Goal: Transaction & Acquisition: Purchase product/service

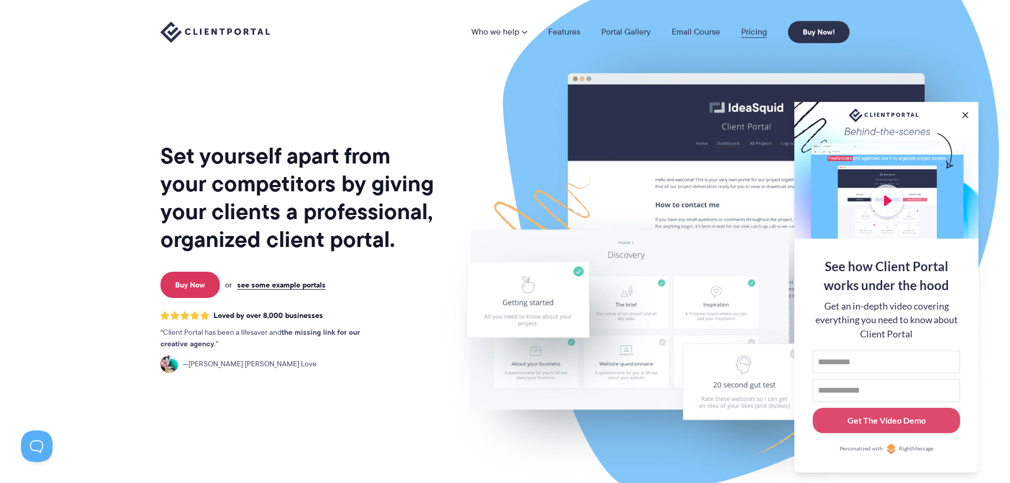
click at [754, 29] on link "Pricing" at bounding box center [754, 32] width 26 height 8
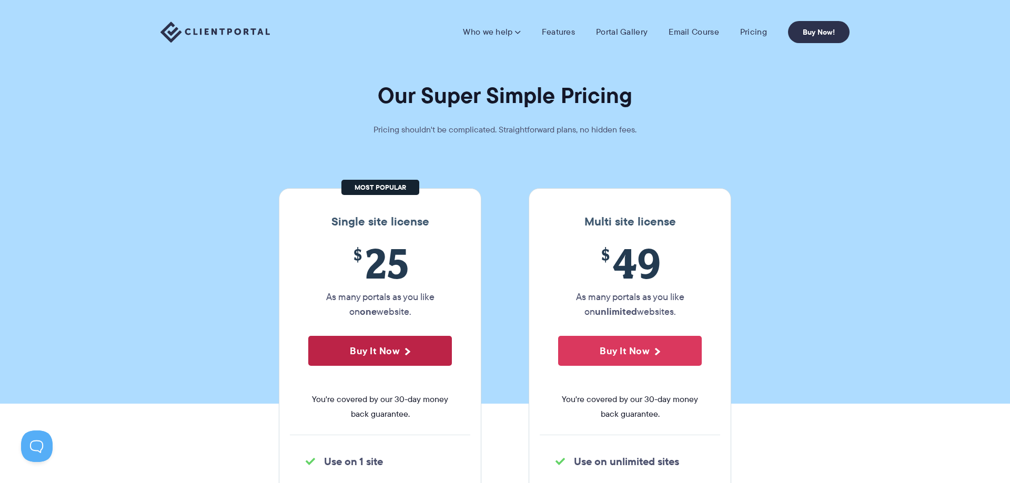
click at [403, 354] on button "Buy It Now" at bounding box center [380, 351] width 144 height 30
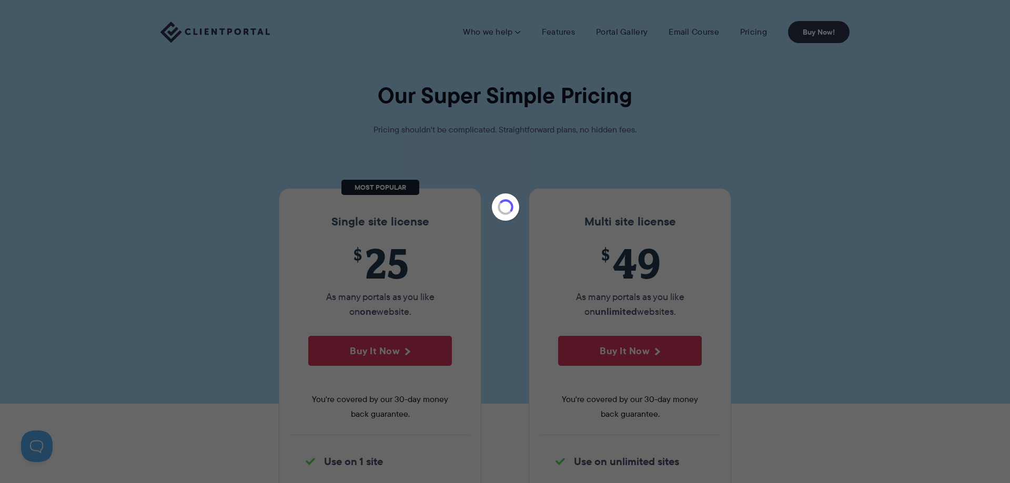
click at [631, 28] on div at bounding box center [505, 241] width 1010 height 483
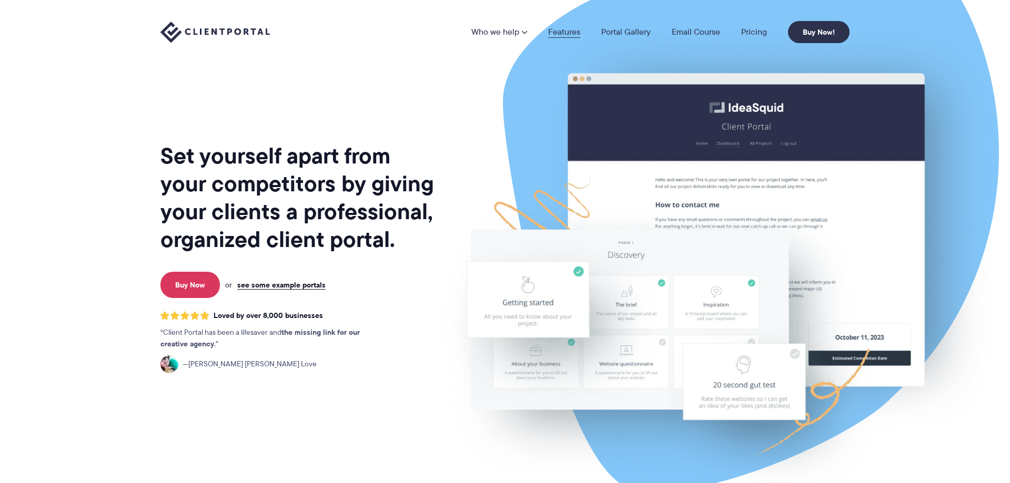
click at [555, 32] on link "Features" at bounding box center [564, 32] width 32 height 8
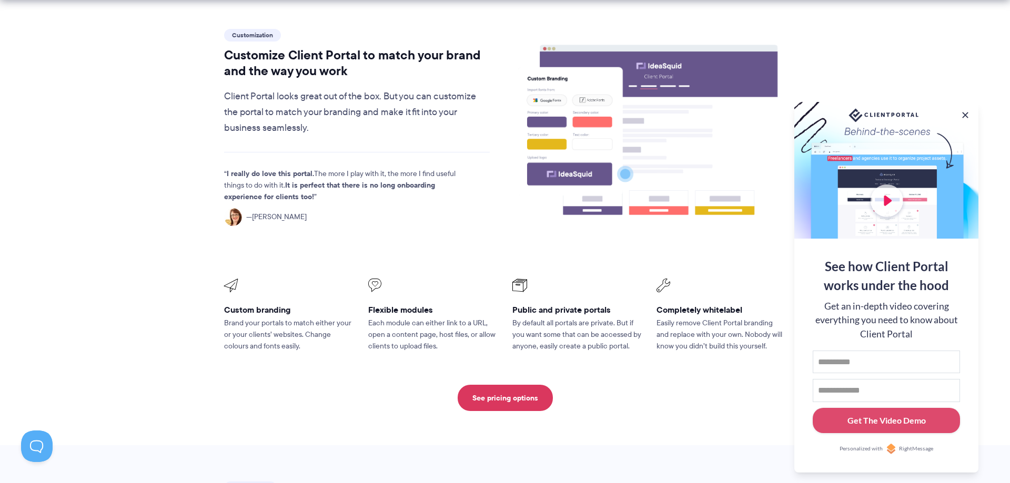
click at [878, 190] on div at bounding box center [886, 170] width 184 height 137
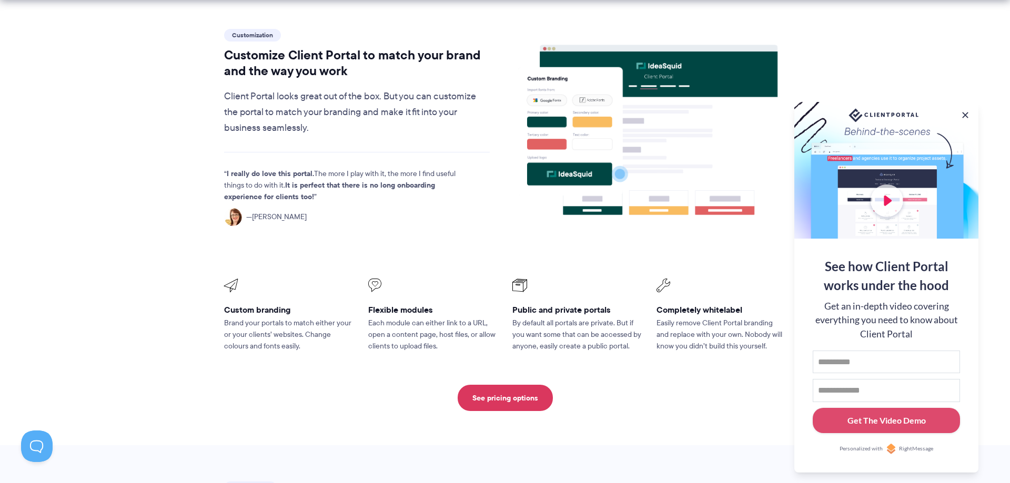
click at [892, 200] on div at bounding box center [886, 170] width 184 height 137
click at [884, 125] on div at bounding box center [886, 170] width 184 height 137
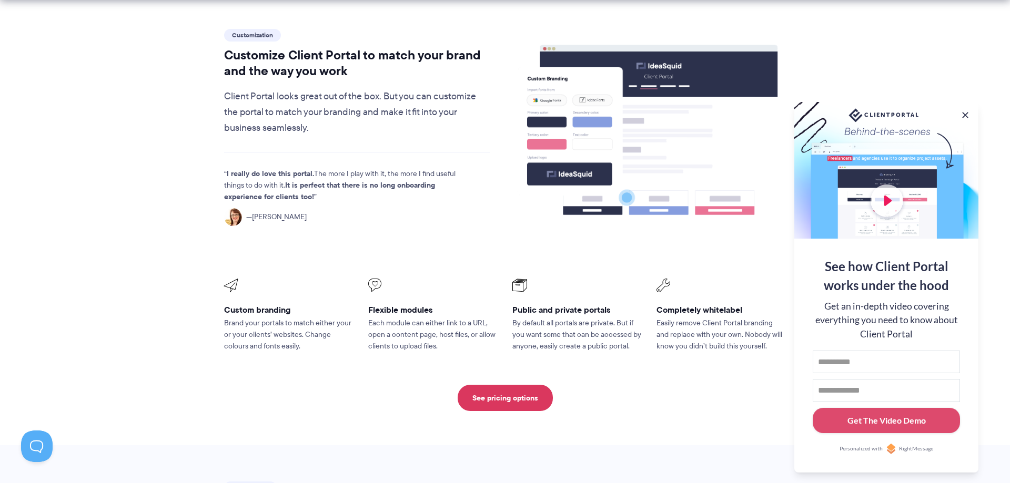
click at [896, 191] on div at bounding box center [886, 170] width 184 height 137
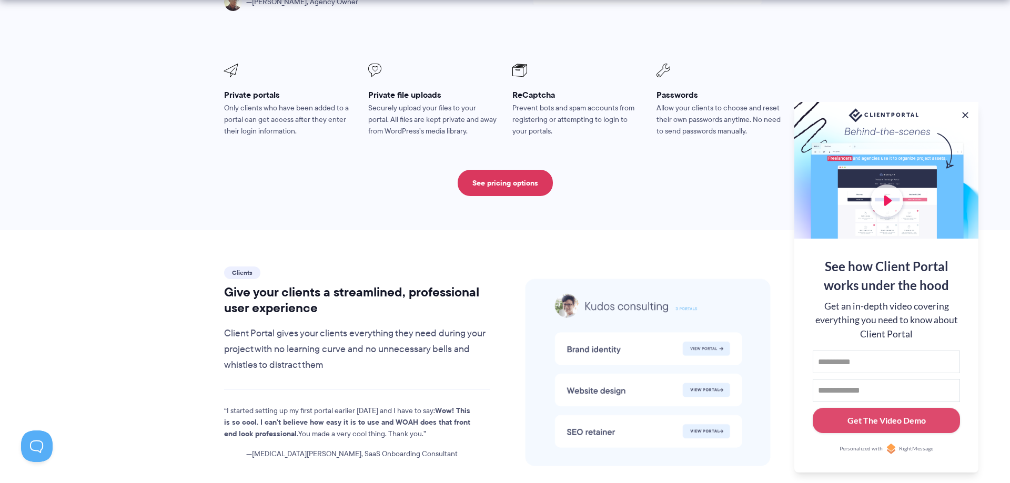
scroll to position [2038, 0]
